Goal: Task Accomplishment & Management: Use online tool/utility

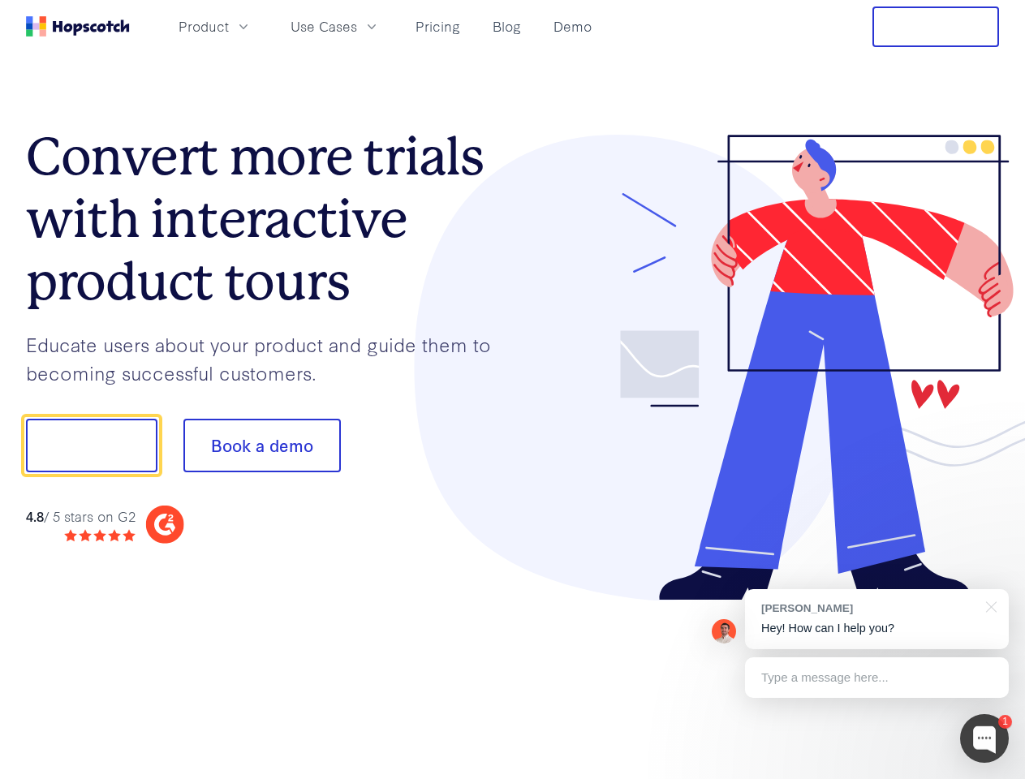
click at [513, 389] on div at bounding box center [756, 368] width 487 height 466
click at [229, 26] on span "Product" at bounding box center [203, 26] width 50 height 20
click at [357, 26] on span "Use Cases" at bounding box center [323, 26] width 67 height 20
click at [935, 27] on button "Free Trial" at bounding box center [935, 26] width 127 height 41
click at [91, 445] on button "Show me!" at bounding box center [91, 446] width 131 height 54
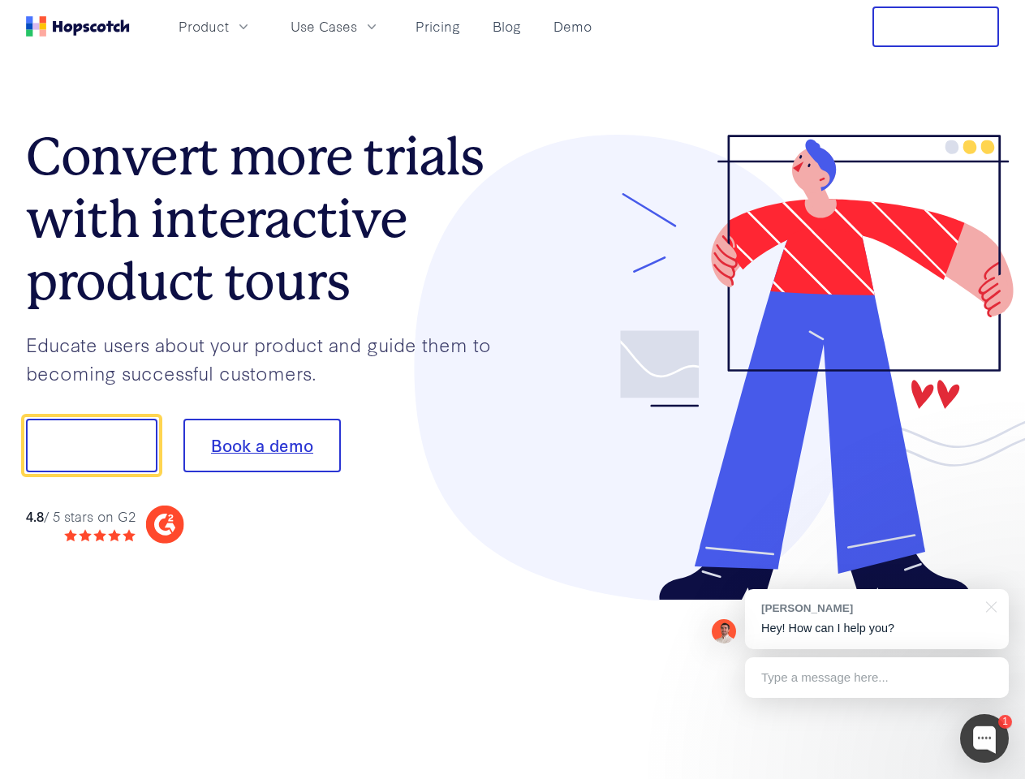
click at [261, 445] on button "Book a demo" at bounding box center [261, 446] width 157 height 54
click at [984, 738] on div at bounding box center [984, 738] width 49 height 49
click at [876, 619] on div "[PERSON_NAME] Hey! How can I help you?" at bounding box center [877, 619] width 264 height 60
click at [988, 605] on div at bounding box center [856, 552] width 304 height 324
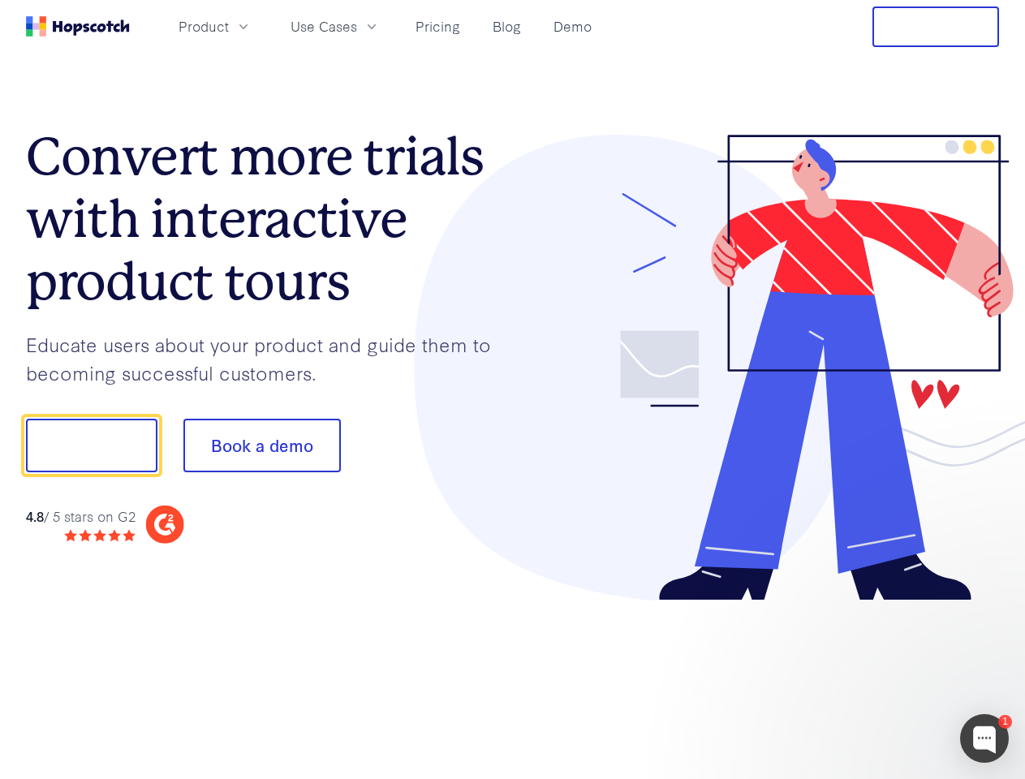
click at [876, 677] on div at bounding box center [856, 552] width 304 height 324
